Goal: Navigation & Orientation: Find specific page/section

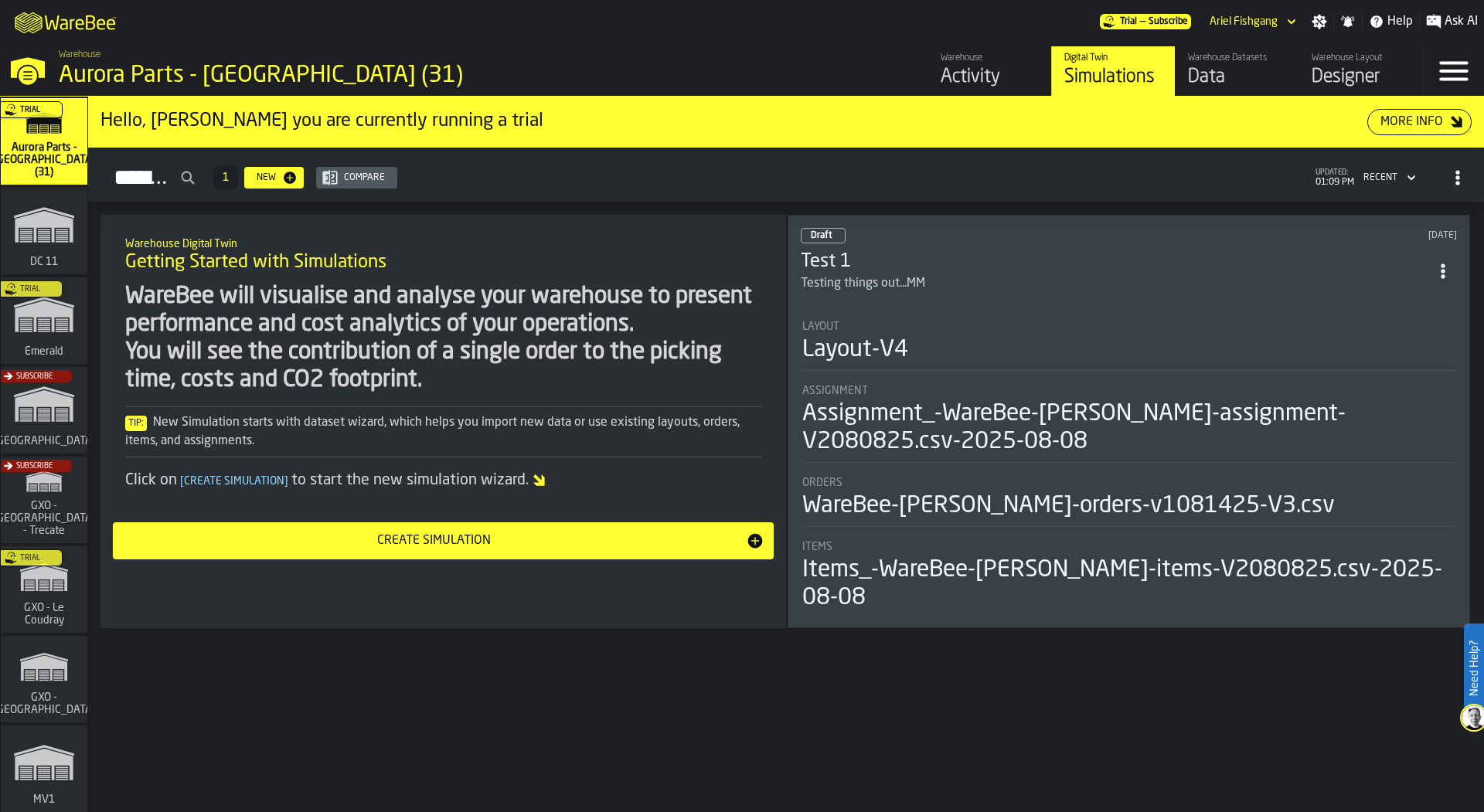
click at [51, 256] on icon "link-to-/wh/i/2e91095d-d0fa-471d-87cf-b9f7f81665fc/simulations" at bounding box center [45, 225] width 75 height 62
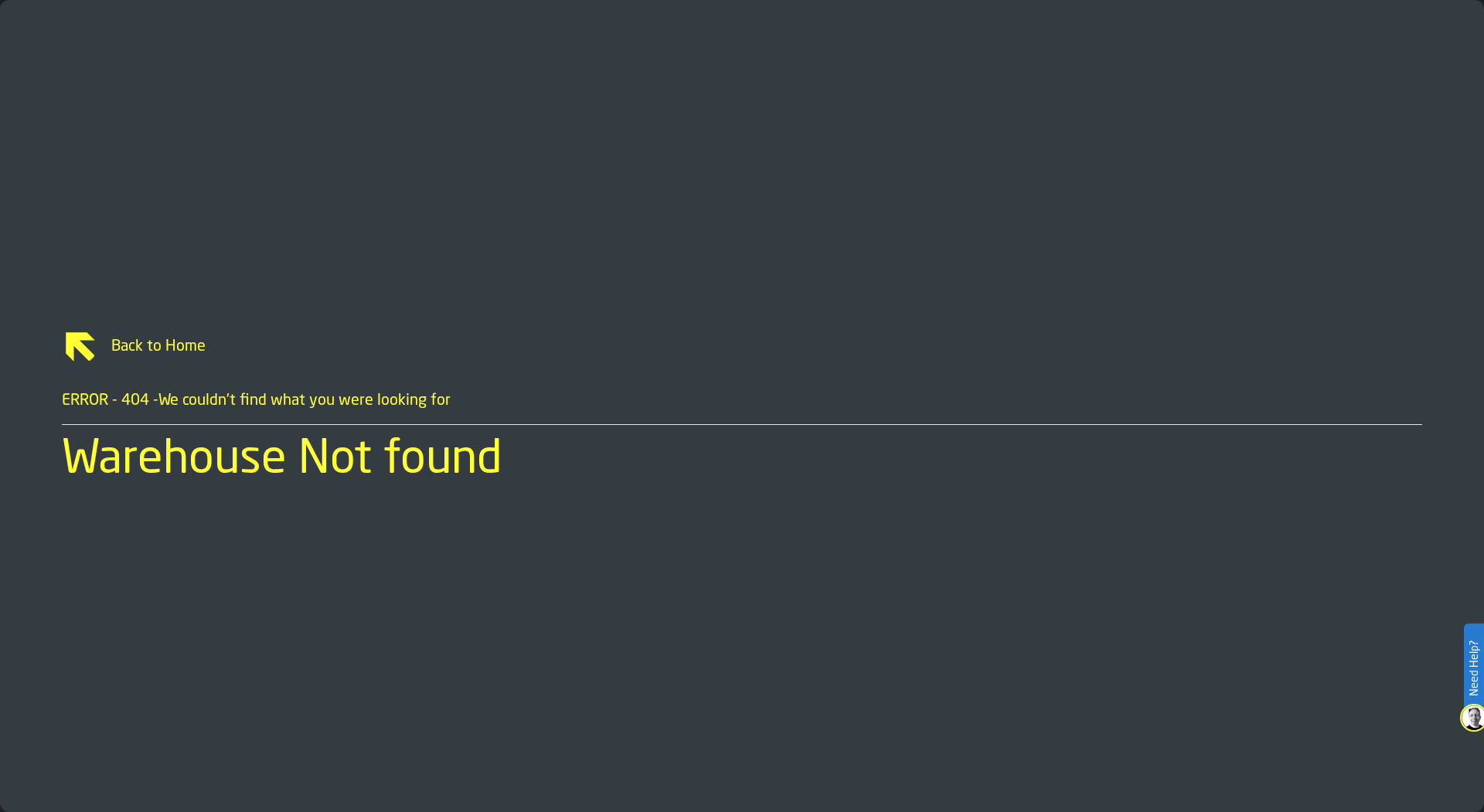
click at [318, 358] on link "Back to Home" at bounding box center [742, 346] width 1360 height 37
